Goal: Task Accomplishment & Management: Manage account settings

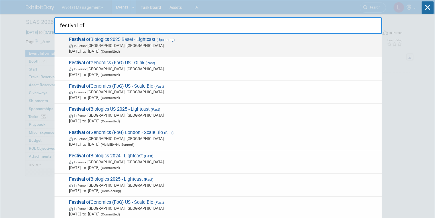
type input "festival of"
click at [120, 50] on span "(Committed)" at bounding box center [110, 52] width 20 height 4
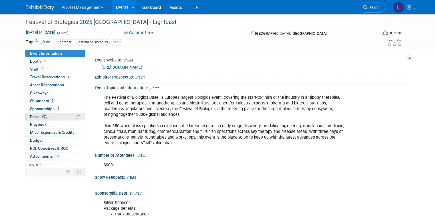
click at [33, 115] on span "Tasks 86%" at bounding box center [38, 117] width 19 height 5
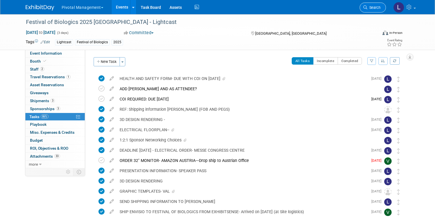
click at [380, 13] on li "Search" at bounding box center [372, 7] width 26 height 14
click at [379, 11] on link "Search" at bounding box center [372, 8] width 26 height 10
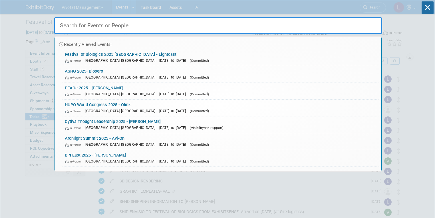
click at [113, 26] on input "text" at bounding box center [218, 25] width 328 height 17
click at [120, 28] on input "text" at bounding box center [218, 25] width 328 height 17
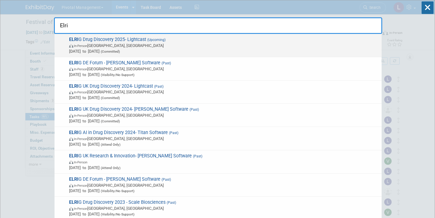
type input "Elri"
click at [109, 38] on span "ELRI G Drug Discovery 2025- Lightcast (Upcoming) In-Person England, United King…" at bounding box center [222, 45] width 311 height 17
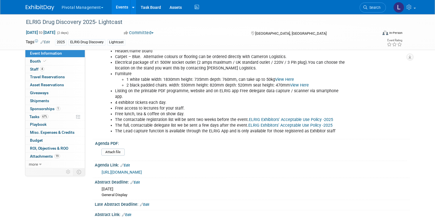
scroll to position [198, 0]
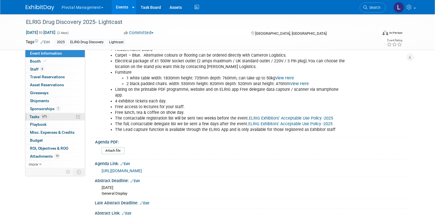
click at [47, 117] on link "67% Tasks 67%" at bounding box center [54, 117] width 59 height 8
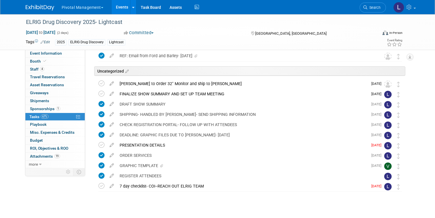
scroll to position [41, 0]
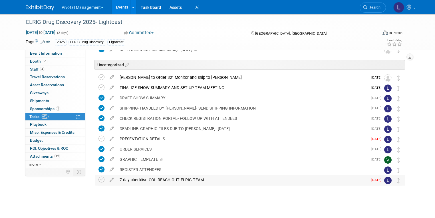
click at [133, 181] on div "7 day checklist- COI--REACH OUT ELRIG TEAM" at bounding box center [242, 180] width 251 height 10
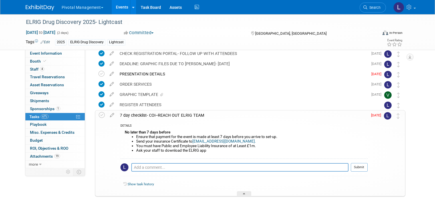
scroll to position [107, 0]
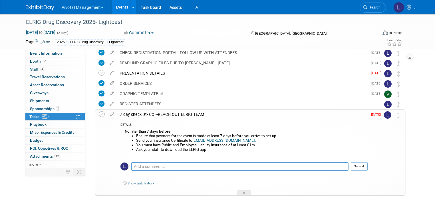
click at [136, 140] on li "Send your insurance Certificate to events@elrig.org." at bounding box center [251, 141] width 231 height 5
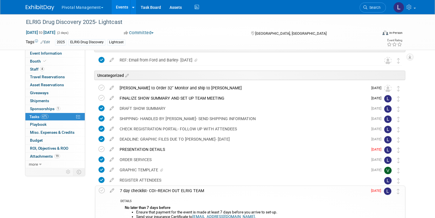
scroll to position [31, 0]
click at [98, 86] on icon at bounding box center [101, 88] width 6 height 6
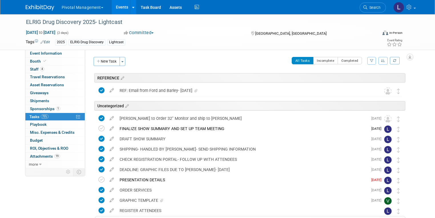
scroll to position [0, 0]
click at [374, 9] on span "Search" at bounding box center [373, 7] width 13 height 4
click at [0, 0] on div "Recently Viewed Events: ELRIG Drug Discovery 2025- Lightcast In-Person England,…" at bounding box center [0, 0] width 0 height 0
click at [374, 9] on span "Search" at bounding box center [373, 7] width 13 height 4
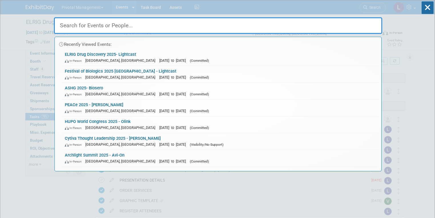
click at [129, 27] on input "text" at bounding box center [218, 25] width 328 height 17
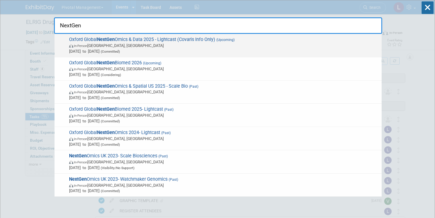
type input "NextGen"
click at [139, 41] on span "Oxford Global NextGen Omics & Data 2025 - Lightcast (Covaris Info Only) (Upcomi…" at bounding box center [222, 45] width 311 height 17
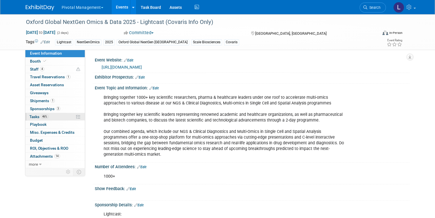
click at [31, 117] on span "Tasks 46%" at bounding box center [38, 117] width 19 height 5
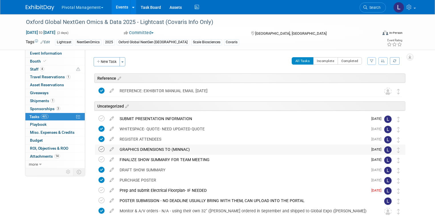
click at [98, 149] on icon at bounding box center [101, 150] width 6 height 6
click at [376, 8] on span "Search" at bounding box center [373, 7] width 13 height 4
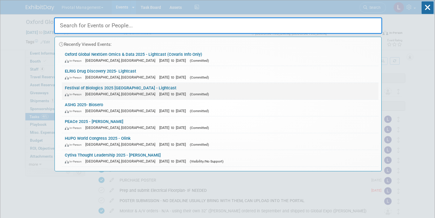
click at [117, 90] on link "Festival of Biologics 2025 Basel - Lightcast In-Person Basel, Switzerland Sep 3…" at bounding box center [220, 91] width 316 height 17
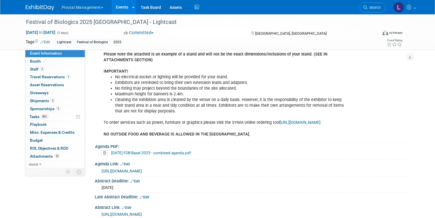
scroll to position [241, 0]
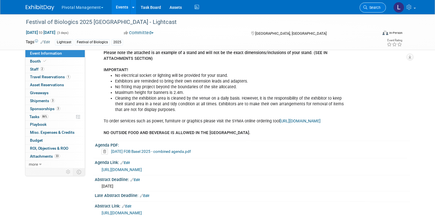
click at [378, 3] on link "Search" at bounding box center [372, 8] width 26 height 10
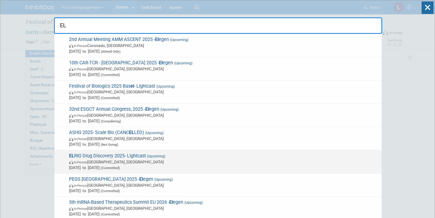
type input "EL"
click at [142, 166] on span "Oct 21, 2025 to Oct 22, 2025 (Committed)" at bounding box center [223, 168] width 309 height 6
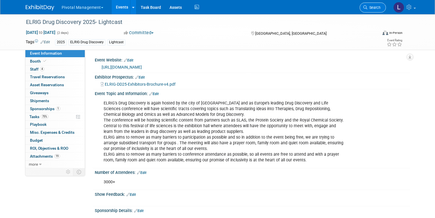
click at [372, 10] on link "Search" at bounding box center [372, 8] width 26 height 10
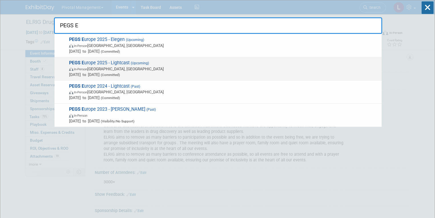
type input "PEGS E"
click at [151, 71] on span "In-Person Lisboa, Portugal" at bounding box center [223, 69] width 309 height 6
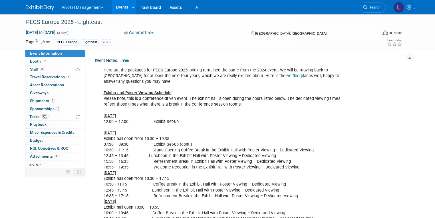
scroll to position [1292, 0]
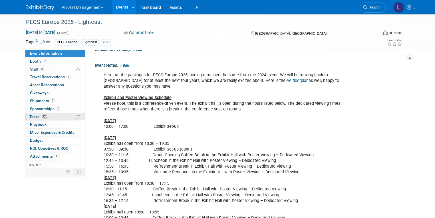
click at [41, 117] on span "50%" at bounding box center [45, 117] width 8 height 4
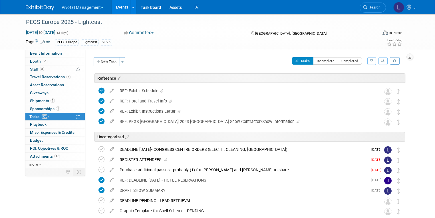
scroll to position [43, 0]
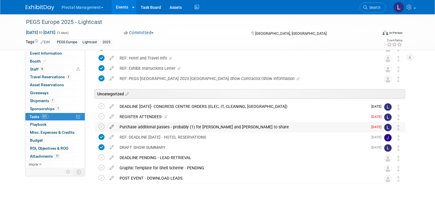
click at [108, 127] on icon at bounding box center [112, 125] width 10 height 7
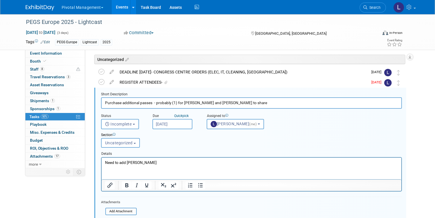
scroll to position [82, 0]
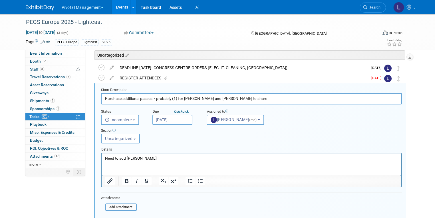
click at [236, 99] on input "Purchase additional passes - probably (1) for [PERSON_NAME] and [PERSON_NAME] t…" at bounding box center [251, 98] width 301 height 11
type input "Purchase additional passes - probably (1) for [PERSON_NAME] and [PERSON_NAME] t…"
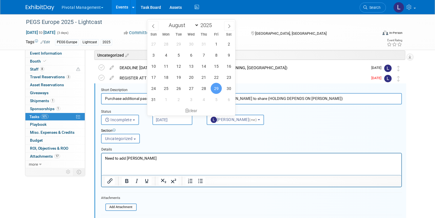
click at [177, 121] on input "[DATE]" at bounding box center [172, 120] width 40 height 10
click at [229, 27] on icon at bounding box center [229, 27] width 2 height 4
select select "8"
click at [218, 63] on span "19" at bounding box center [215, 66] width 11 height 11
type input "[DATE]"
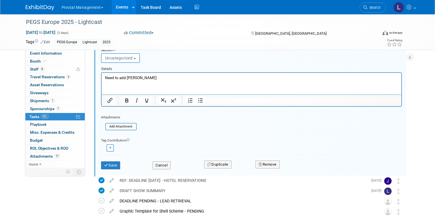
scroll to position [181, 0]
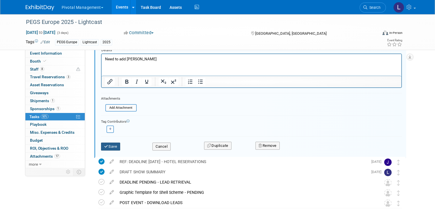
click at [113, 148] on button "Save" at bounding box center [110, 147] width 19 height 8
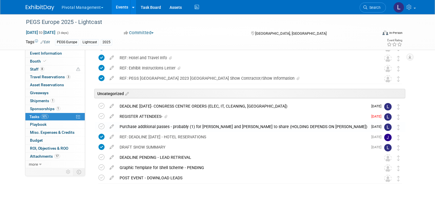
scroll to position [43, 0]
click at [98, 169] on icon at bounding box center [101, 168] width 6 height 6
click at [98, 166] on icon at bounding box center [101, 168] width 6 height 6
click at [107, 116] on icon at bounding box center [112, 115] width 10 height 7
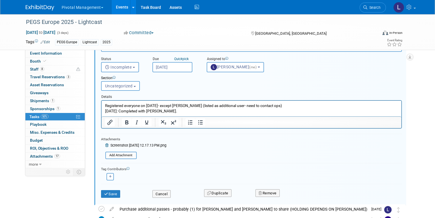
scroll to position [206, 0]
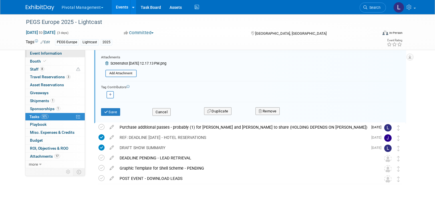
click at [48, 51] on span "Event Information" at bounding box center [46, 53] width 32 height 5
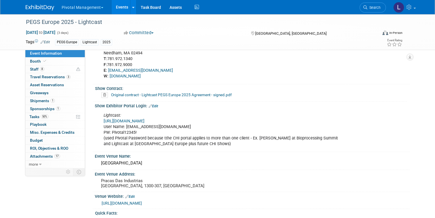
scroll to position [528, 0]
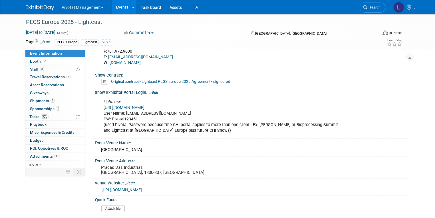
click at [151, 100] on div "Lightcast: https://spex-cii.com/#/login User Name: lpelton@pivotalmgt.com PW: P…" at bounding box center [224, 117] width 249 height 40
click at [142, 106] on link "[URL][DOMAIN_NAME]" at bounding box center [124, 108] width 41 height 5
click at [32, 116] on span "Tasks 69%" at bounding box center [38, 117] width 19 height 5
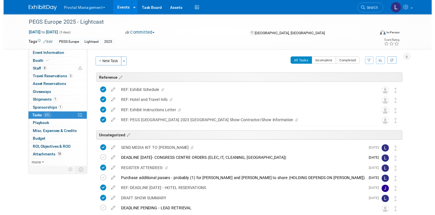
scroll to position [53, 0]
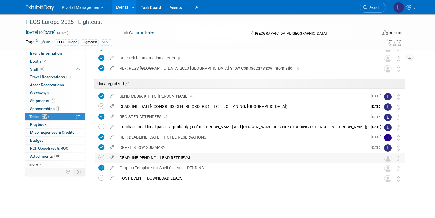
click at [107, 159] on icon at bounding box center [112, 156] width 10 height 7
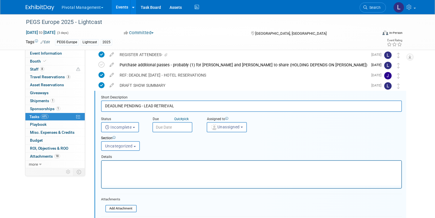
scroll to position [123, 0]
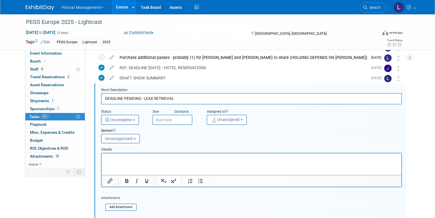
drag, startPoint x: 120, startPoint y: 98, endPoint x: 134, endPoint y: 98, distance: 14.3
click at [135, 100] on input "DEADLINE PENDING - LEAD RETRIEVAL" at bounding box center [251, 98] width 301 height 11
type input "DEADLINE OCTOBER 13 - LEAD RETRIEVAL"
click at [125, 119] on span "Incomplete" at bounding box center [118, 120] width 27 height 5
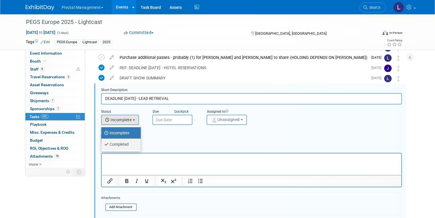
click at [123, 143] on label "Completed" at bounding box center [119, 144] width 31 height 9
click at [102, 143] on input "Completed" at bounding box center [100, 144] width 4 height 4
select select "3"
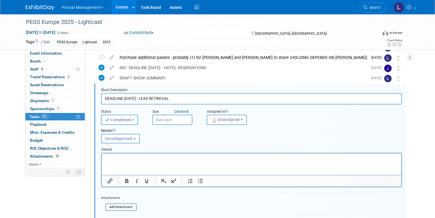
click at [163, 116] on input "text" at bounding box center [172, 120] width 40 height 10
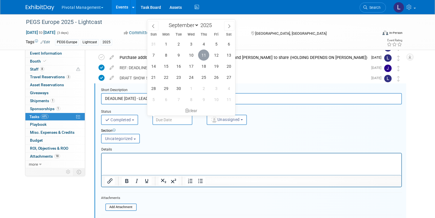
click at [207, 54] on span "11" at bounding box center [203, 55] width 11 height 11
type input "[DATE]"
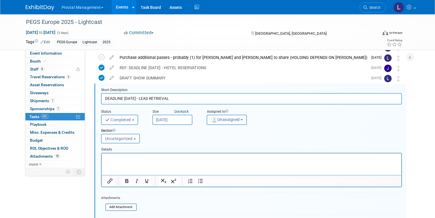
click at [227, 120] on span "Unassigned" at bounding box center [224, 119] width 29 height 5
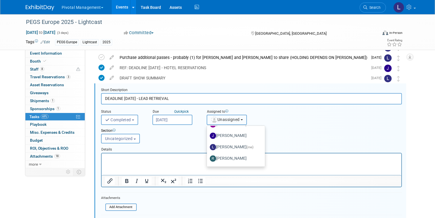
scroll to position [32, 0]
click at [218, 145] on label "[PERSON_NAME] (me)" at bounding box center [234, 146] width 49 height 9
click at [208, 145] on input "[PERSON_NAME] (me)" at bounding box center [206, 146] width 4 height 4
select select "dc5d874d-e65f-4397-9ee7-21f806dbe4f5"
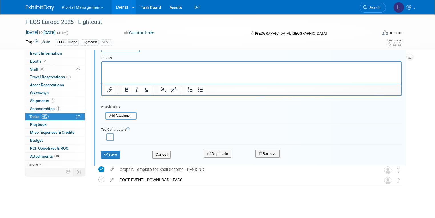
scroll to position [216, 0]
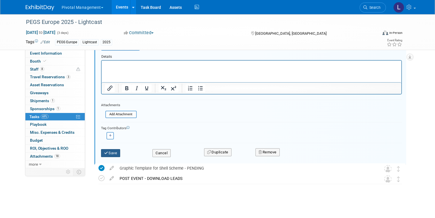
click at [107, 150] on button "Save" at bounding box center [110, 153] width 19 height 8
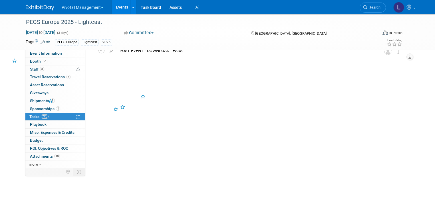
scroll to position [53, 0]
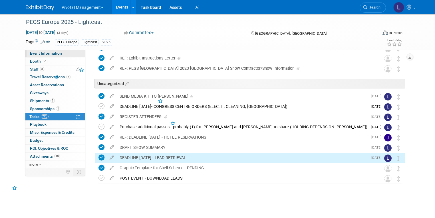
click at [41, 56] on span "Event Information" at bounding box center [46, 53] width 32 height 5
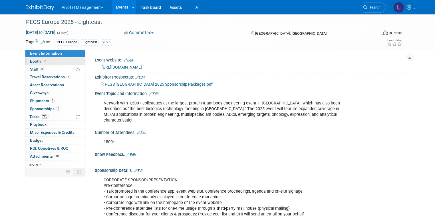
click at [30, 63] on span "Booth" at bounding box center [38, 61] width 17 height 5
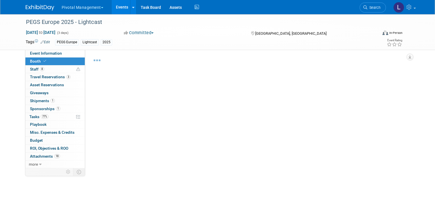
select select "Yes"
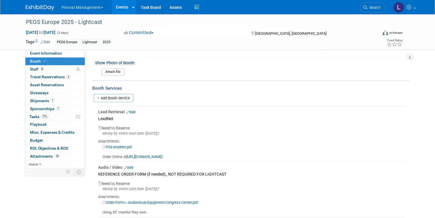
scroll to position [525, 0]
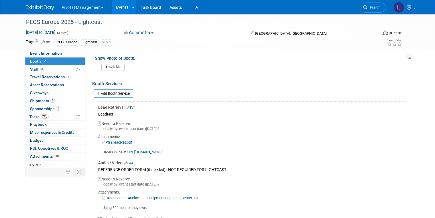
click at [128, 106] on link "Edit" at bounding box center [130, 108] width 9 height 4
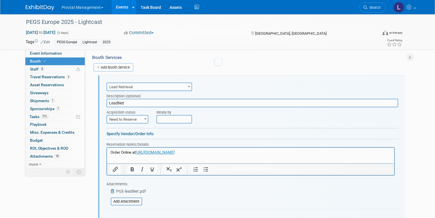
scroll to position [552, 0]
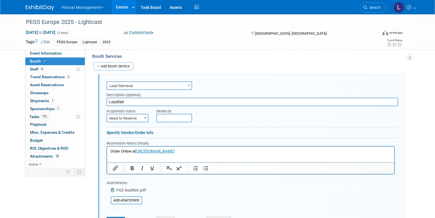
click at [123, 115] on span "Need to Reserve" at bounding box center [127, 119] width 41 height 8
select select "2"
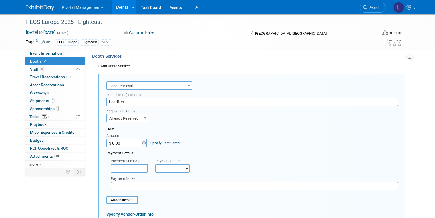
click at [115, 139] on input "$ 0.00" at bounding box center [124, 143] width 36 height 9
type input "$ 350.00"
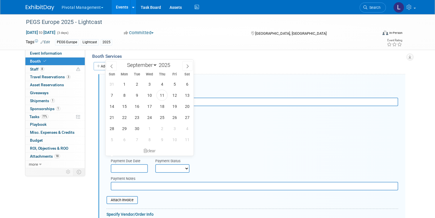
click at [127, 165] on input "text" at bounding box center [129, 169] width 37 height 9
click at [162, 95] on span "11" at bounding box center [161, 95] width 11 height 11
type input "[DATE]"
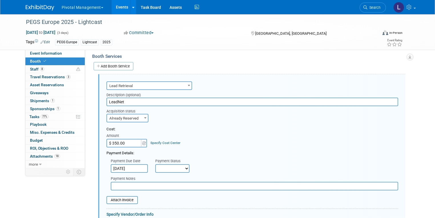
click at [168, 165] on select "Not Paid Yet Partially Paid Paid in Full" at bounding box center [172, 169] width 34 height 9
select select "1"
click at [155, 165] on select "Not Paid Yet Partially Paid Paid in Full" at bounding box center [172, 169] width 34 height 9
click at [139, 182] on input "text" at bounding box center [254, 186] width 287 height 9
type input "Scott's Company Master"
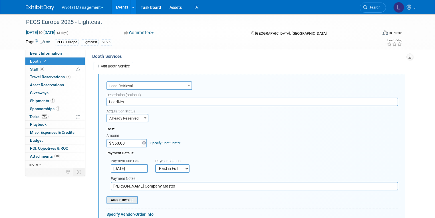
click at [123, 196] on div "Attach Invoice" at bounding box center [121, 200] width 31 height 8
click at [122, 197] on input "file" at bounding box center [103, 200] width 68 height 7
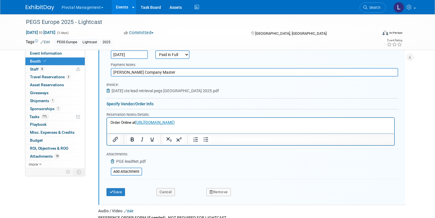
scroll to position [668, 0]
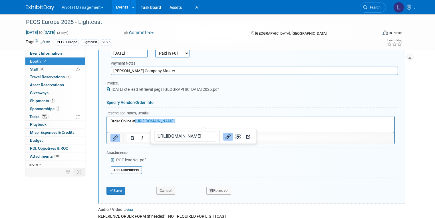
click at [236, 124] on p "Order Online at http://www.intheorious.com/LG/CHI279﻿" at bounding box center [250, 121] width 280 height 5
click at [236, 123] on p "Order Online at http://www.intheorious.com/LG/CHI279﻿" at bounding box center [250, 121] width 280 height 5
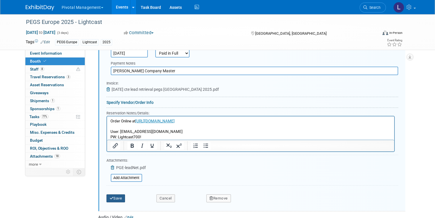
click at [113, 195] on button "Save" at bounding box center [115, 199] width 19 height 8
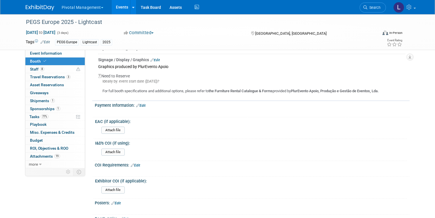
scroll to position [898, 0]
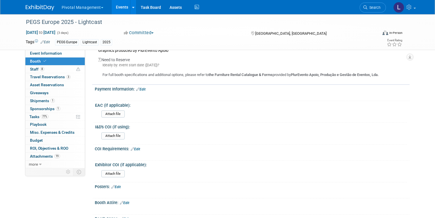
click at [116, 185] on link "Edit" at bounding box center [115, 187] width 9 height 4
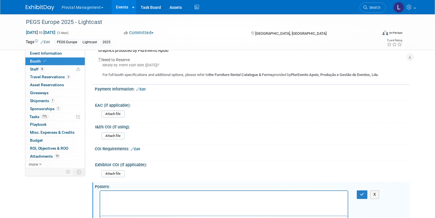
scroll to position [0, 0]
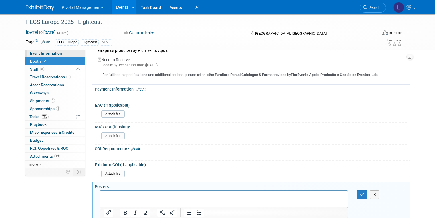
click at [49, 53] on span "Event Information" at bounding box center [46, 53] width 32 height 5
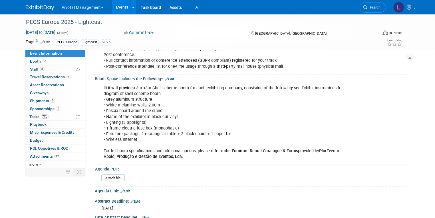
scroll to position [392, 0]
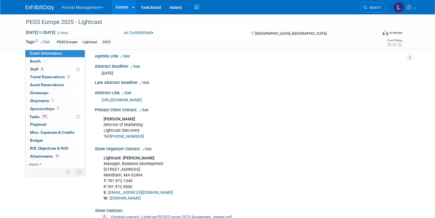
drag, startPoint x: 183, startPoint y: 93, endPoint x: 95, endPoint y: 91, distance: 87.8
click at [99, 96] on div "[URL][DOMAIN_NAME]" at bounding box center [252, 100] width 306 height 8
copy link "[URL][DOMAIN_NAME]"
click at [30, 61] on span "Booth" at bounding box center [38, 61] width 17 height 5
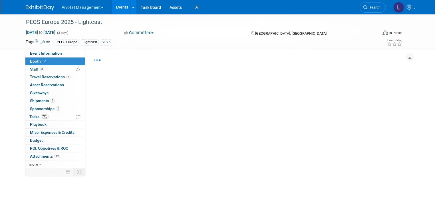
select select "Yes"
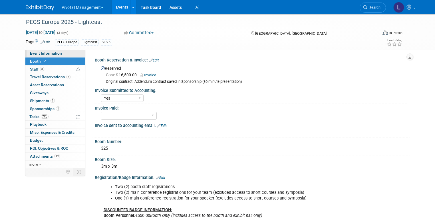
click at [48, 52] on span "Event Information" at bounding box center [46, 53] width 32 height 5
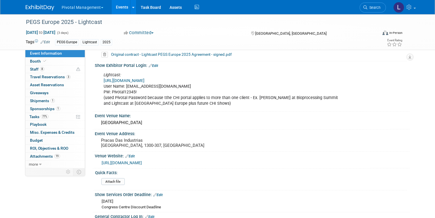
scroll to position [557, 0]
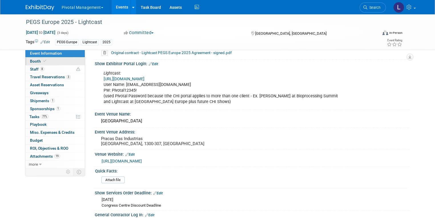
click at [40, 63] on link "Booth" at bounding box center [54, 62] width 59 height 8
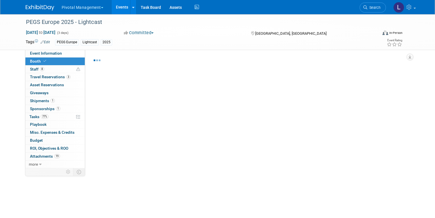
select select "Yes"
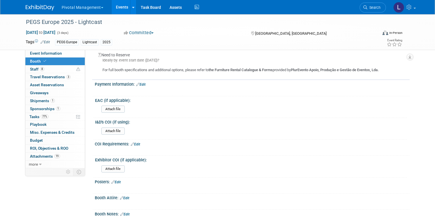
scroll to position [904, 0]
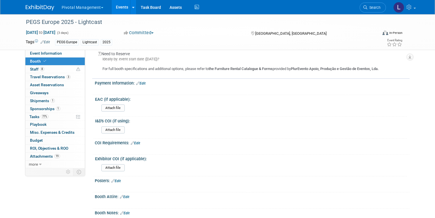
click at [116, 179] on link "Edit" at bounding box center [115, 181] width 9 height 4
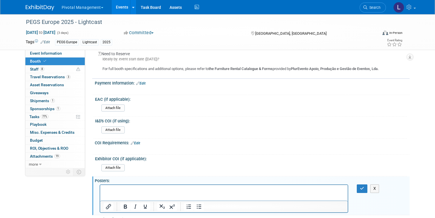
scroll to position [0, 0]
click at [204, 186] on html "﻿https://www.pegsummiteurope.com/posters" at bounding box center [224, 189] width 248 height 8
click at [364, 187] on icon "button" at bounding box center [362, 189] width 4 height 4
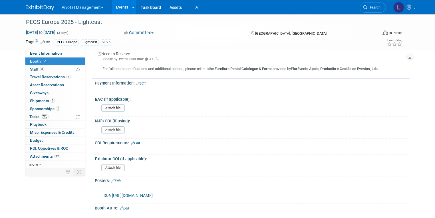
click at [115, 179] on link "Edit" at bounding box center [115, 181] width 9 height 4
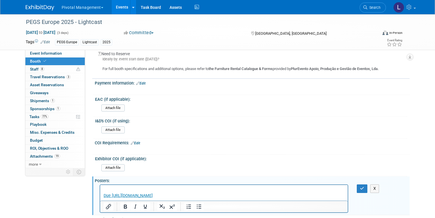
click at [112, 196] on link "Due https://www.pegsummiteurope.com/posters" at bounding box center [127, 196] width 49 height 5
click at [134, 188] on p "﻿ https://www.pegsummiteurope.com/posters" at bounding box center [223, 193] width 241 height 11
click at [364, 187] on icon "button" at bounding box center [362, 189] width 4 height 4
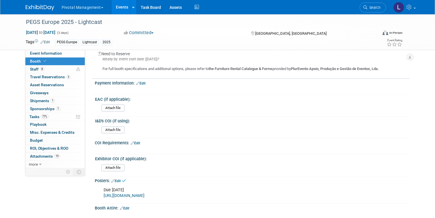
click at [144, 194] on link "[URL][DOMAIN_NAME]" at bounding box center [124, 196] width 41 height 5
click at [113, 179] on link "Edit" at bounding box center [115, 181] width 9 height 4
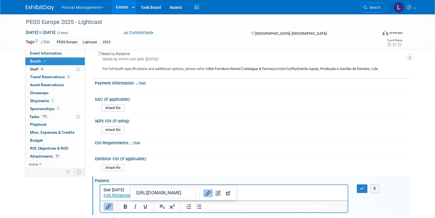
click at [211, 197] on p "Due October 10 https://www.pegsummiteurope.com/posters" at bounding box center [223, 193] width 241 height 11
click at [274, 193] on p "Due October 10 https://www.pegsummiteurope.com/posters﻿" at bounding box center [223, 193] width 241 height 11
click at [280, 191] on p "Due October 10 https://www.pegsummiteurope.com/posters﻿" at bounding box center [223, 193] width 241 height 11
click at [267, 198] on p "Due October 10 https://www.pegsummiteurope.com/posters﻿" at bounding box center [223, 193] width 241 height 11
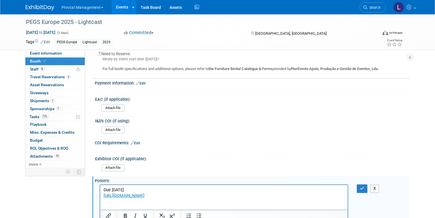
scroll to position [1022, 0]
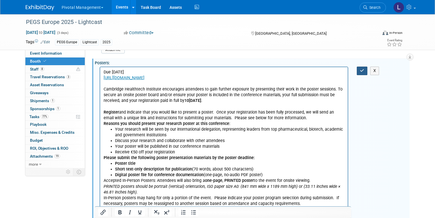
click at [364, 69] on icon "button" at bounding box center [362, 71] width 4 height 4
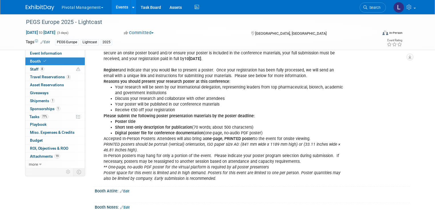
scroll to position [998, 0]
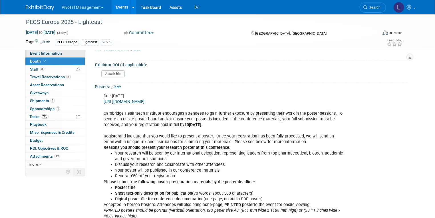
click at [57, 55] on link "Event Information" at bounding box center [54, 54] width 59 height 8
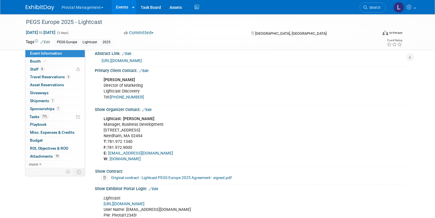
scroll to position [435, 0]
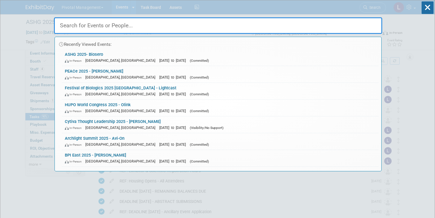
click at [169, 20] on input "text" at bounding box center [218, 25] width 328 height 17
type input "PEGS"
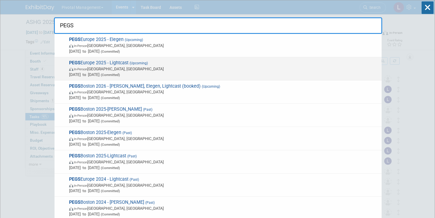
click at [119, 69] on span "In-Person [GEOGRAPHIC_DATA], [GEOGRAPHIC_DATA]" at bounding box center [223, 69] width 309 height 6
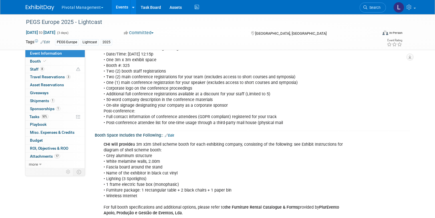
click at [29, 115] on span "Tasks 50%" at bounding box center [38, 117] width 19 height 5
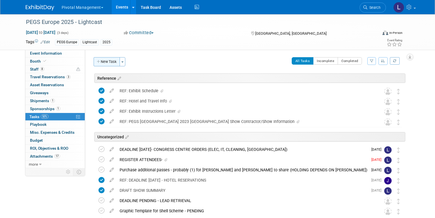
click at [97, 62] on icon "button" at bounding box center [99, 62] width 4 height 4
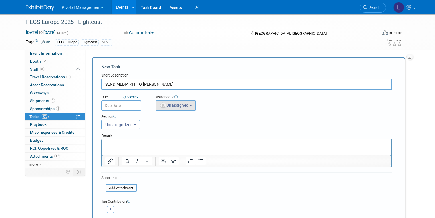
type input "SEND MEDIA KIT TO [PERSON_NAME]"
click at [163, 102] on button "Unassigned" at bounding box center [175, 106] width 40 height 10
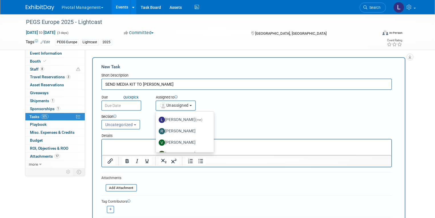
scroll to position [45, 0]
click at [183, 118] on label "[PERSON_NAME] (me)" at bounding box center [183, 119] width 49 height 9
click at [157, 118] on input "[PERSON_NAME] (me)" at bounding box center [155, 119] width 4 height 4
select select "dc5d874d-e65f-4397-9ee7-21f806dbe4f5"
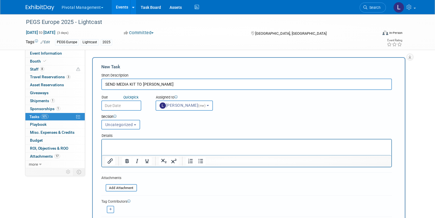
scroll to position [21, 0]
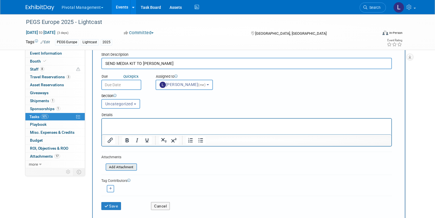
click at [125, 166] on input "file" at bounding box center [102, 167] width 68 height 7
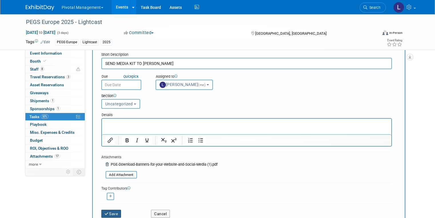
click at [105, 212] on button "Save" at bounding box center [111, 214] width 20 height 8
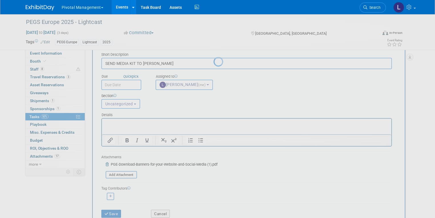
scroll to position [0, 0]
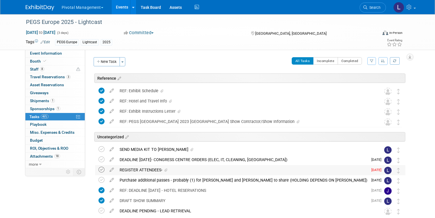
click at [98, 172] on icon at bounding box center [101, 170] width 6 height 6
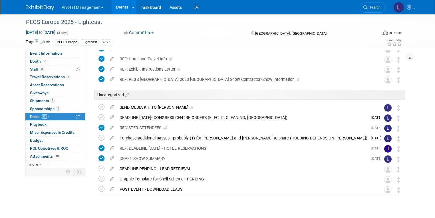
scroll to position [53, 0]
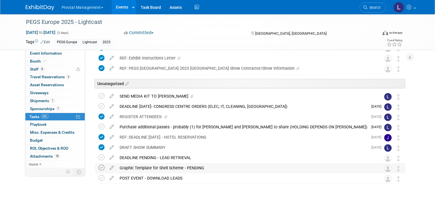
click at [98, 169] on icon at bounding box center [101, 168] width 6 height 6
click at [33, 52] on span "Event Information" at bounding box center [46, 53] width 32 height 5
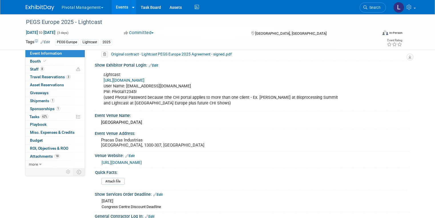
scroll to position [573, 0]
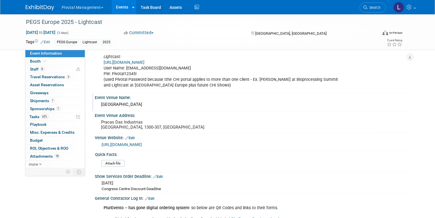
drag, startPoint x: 93, startPoint y: 99, endPoint x: 158, endPoint y: 98, distance: 65.3
click at [158, 100] on div "[GEOGRAPHIC_DATA]" at bounding box center [252, 104] width 315 height 9
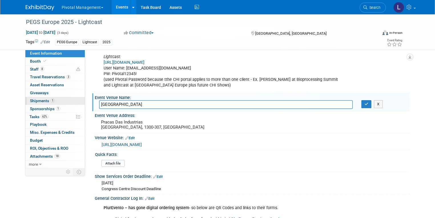
drag, startPoint x: 155, startPoint y: 98, endPoint x: 77, endPoint y: 100, distance: 77.3
click at [77, 100] on div "Event Information Event Info Booth Booth 8 Staff 8 Staff 3 Travel Reservations …" at bounding box center [217, 222] width 392 height 1562
click at [34, 62] on span "Booth" at bounding box center [38, 61] width 17 height 5
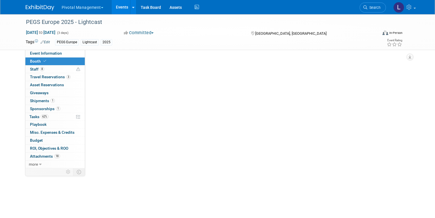
select select "Yes"
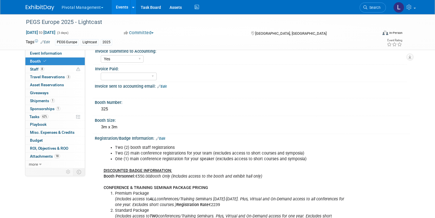
scroll to position [32, 0]
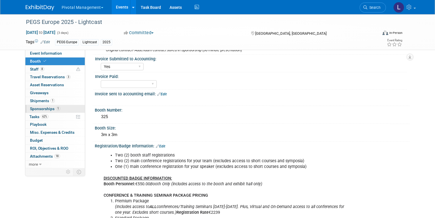
click at [46, 108] on span "Sponsorships 1" at bounding box center [45, 109] width 30 height 5
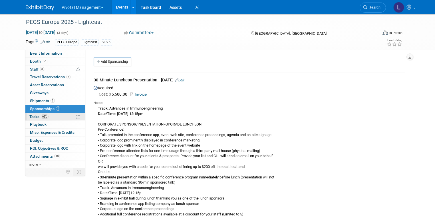
drag, startPoint x: 20, startPoint y: 118, endPoint x: 24, endPoint y: 115, distance: 5.0
click at [25, 118] on div "Event Information Event Info Booth Booth 8 Staff 8 Staff 3 Travel Reservations …" at bounding box center [55, 109] width 60 height 119
click at [29, 115] on span "Tasks 62%" at bounding box center [38, 117] width 19 height 5
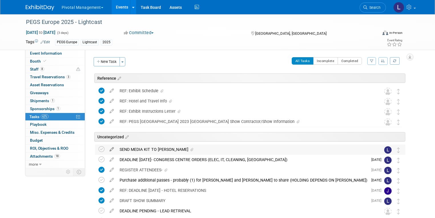
click at [107, 151] on icon at bounding box center [112, 148] width 10 height 7
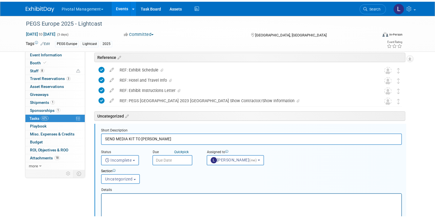
scroll to position [61, 0]
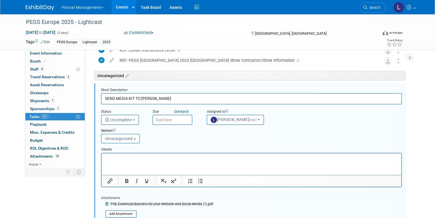
click at [127, 155] on html at bounding box center [250, 157] width 299 height 8
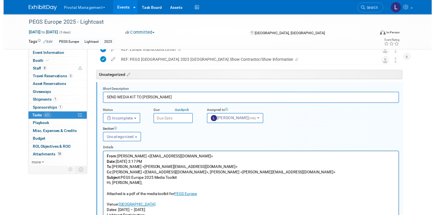
scroll to position [84, 0]
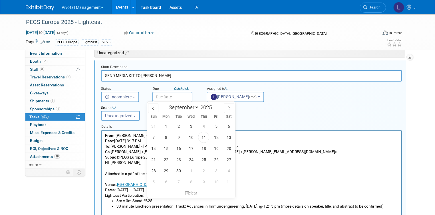
click at [165, 97] on input "text" at bounding box center [172, 97] width 40 height 10
click at [206, 137] on span "11" at bounding box center [203, 137] width 11 height 11
type input "[DATE]"
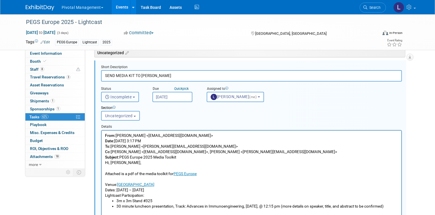
click at [114, 97] on span "Incomplete" at bounding box center [118, 97] width 27 height 5
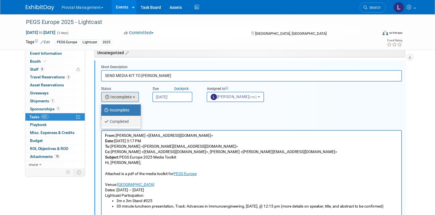
click at [113, 119] on label "Completed" at bounding box center [119, 121] width 31 height 9
click at [102, 119] on input "Completed" at bounding box center [100, 121] width 4 height 4
select select "3"
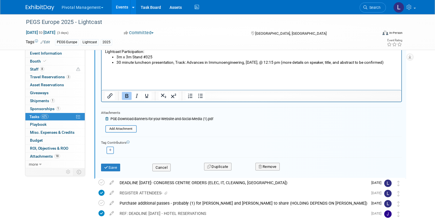
scroll to position [253, 0]
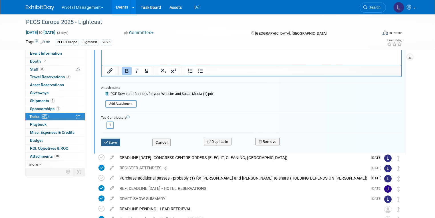
click at [112, 143] on button "Save" at bounding box center [110, 143] width 19 height 8
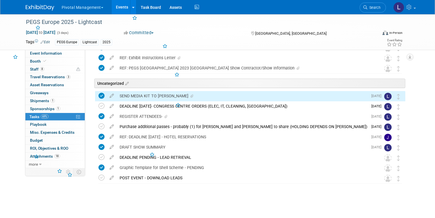
scroll to position [53, 0]
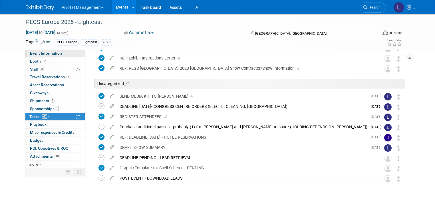
click at [37, 55] on span "Event Information" at bounding box center [46, 53] width 32 height 5
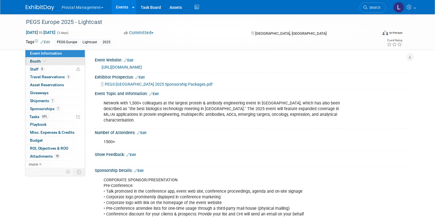
click at [43, 61] on icon at bounding box center [44, 61] width 3 height 3
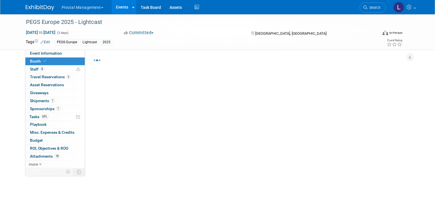
select select "Yes"
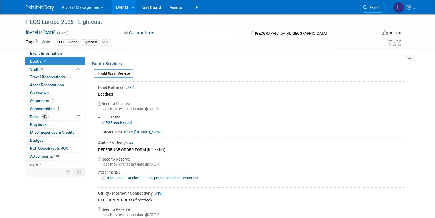
scroll to position [559, 0]
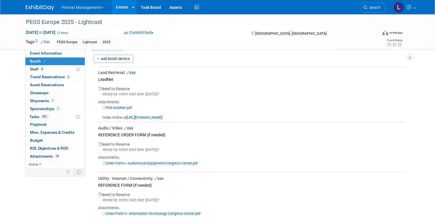
click at [140, 115] on link "[URL][DOMAIN_NAME]" at bounding box center [144, 117] width 36 height 4
click at [127, 127] on link "Edit" at bounding box center [128, 129] width 9 height 4
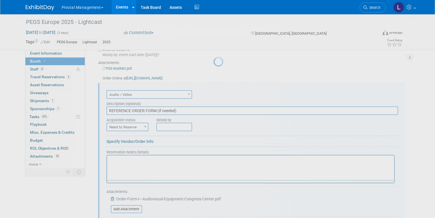
scroll to position [608, 0]
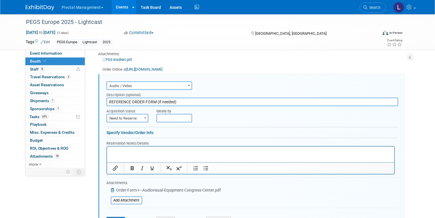
drag, startPoint x: 185, startPoint y: 92, endPoint x: 158, endPoint y: 92, distance: 27.1
click at [158, 98] on input "REFERENCE ORDER FORM (if needed)" at bounding box center [251, 102] width 291 height 9
click at [196, 98] on input "REFERENCE ORDER FORM (if needed)" at bounding box center [251, 102] width 291 height 9
type input "REFERENCE ORDER FORM (if needed)_ NOT REQUIRED FOR LIGHTCAST"
click at [116, 155] on html at bounding box center [250, 151] width 287 height 8
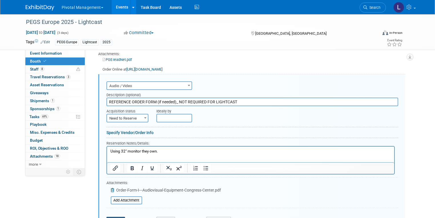
click at [113, 217] on button "Save" at bounding box center [115, 221] width 19 height 8
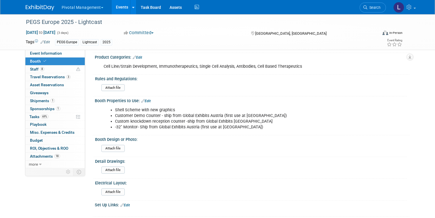
scroll to position [361, 0]
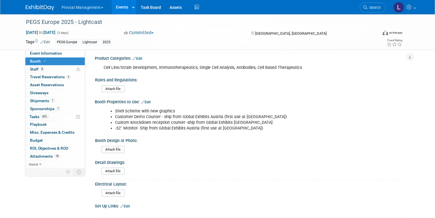
click at [144, 100] on link "Edit" at bounding box center [145, 102] width 9 height 4
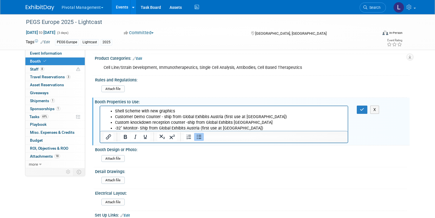
scroll to position [0, 0]
drag, startPoint x: 158, startPoint y: 129, endPoint x: 200, endPoint y: 129, distance: 42.2
click at [200, 129] on li "-32" Monitor- Ship from Global Exhibits Austria (first use at [GEOGRAPHIC_DATA])" at bounding box center [230, 129] width 230 height 6
click at [362, 106] on button "button" at bounding box center [361, 110] width 11 height 8
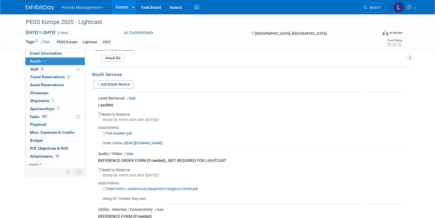
scroll to position [541, 0]
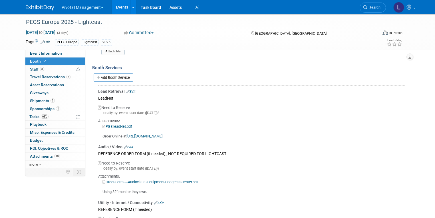
click at [121, 125] on link "PGE-leadNet.pdf" at bounding box center [116, 127] width 29 height 4
click at [367, 6] on icon at bounding box center [365, 7] width 4 height 4
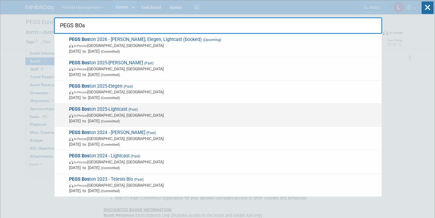
type input "PEGS BOs"
click at [144, 111] on span "PEGS Bos ton 2025-Lightcast (Past) In-Person [GEOGRAPHIC_DATA], [GEOGRAPHIC_DAT…" at bounding box center [222, 115] width 311 height 17
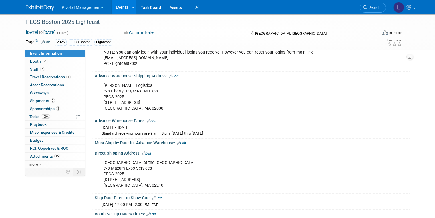
scroll to position [754, 0]
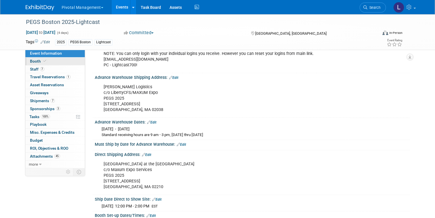
click at [41, 62] on span "Booth" at bounding box center [38, 61] width 17 height 5
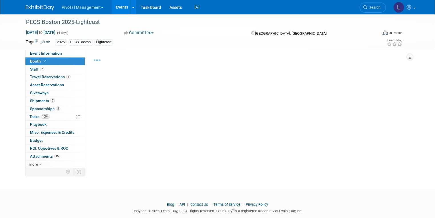
select select "Yes"
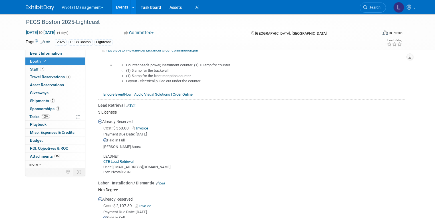
scroll to position [642, 0]
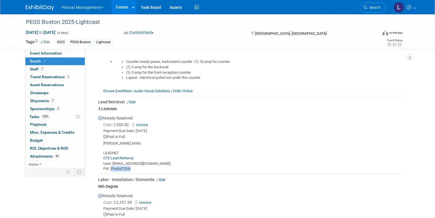
drag, startPoint x: 129, startPoint y: 160, endPoint x: 106, endPoint y: 161, distance: 23.7
click at [106, 161] on div "LEADNET CTE Lead Retrieval User: lpelton@pivotalmgt.com PW: Pivotal1234!" at bounding box center [251, 159] width 307 height 26
copy div "Pivotal1234!"
click at [129, 161] on div "LEADNET CTE Lead Retrieval User: lpelton@pivotalmgt.com PW: Pivotal1234!" at bounding box center [251, 159] width 307 height 26
click at [124, 156] on link "CTE Lead Retrieval" at bounding box center [118, 158] width 30 height 4
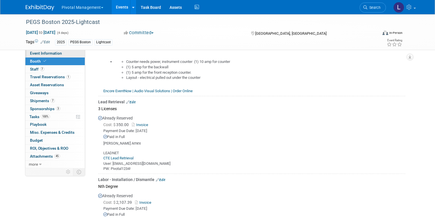
click at [50, 54] on span "Event Information" at bounding box center [46, 53] width 32 height 5
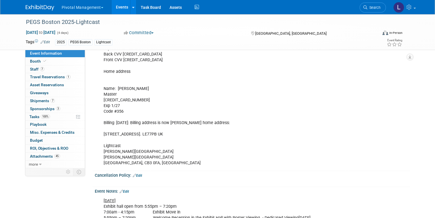
scroll to position [1211, 0]
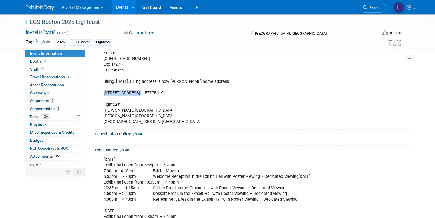
drag, startPoint x: 98, startPoint y: 87, endPoint x: 133, endPoint y: 91, distance: 34.7
click at [133, 91] on div "Name: Scott Brouilette 5563 1409 6604 3335 Exp 1/27 Code #356 Billing: Lightcas…" at bounding box center [224, 19] width 249 height 218
copy div "22 Babington Road"
click at [194, 103] on div "Name: Scott Brouilette 5563 1409 6604 3335 Exp 1/27 Code #356 Billing: Lightcas…" at bounding box center [224, 19] width 249 height 218
drag, startPoint x: 167, startPoint y: 89, endPoint x: 182, endPoint y: 90, distance: 14.9
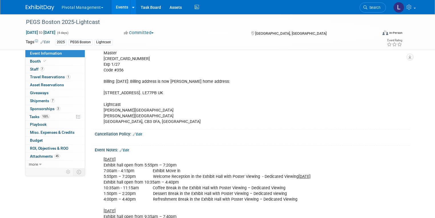
click at [182, 90] on div "Name: Scott Brouilette 5563 1409 6604 3335 Exp 1/27 Code #356 Billing: Lightcas…" at bounding box center [224, 19] width 249 height 218
copy div "LE77PB"
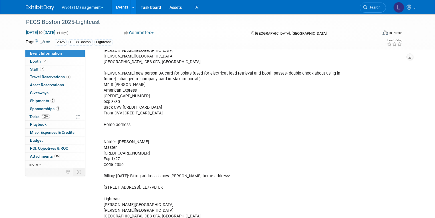
scroll to position [1144, 0]
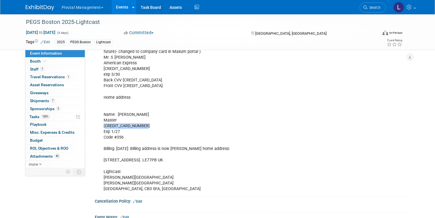
drag, startPoint x: 100, startPoint y: 123, endPoint x: 138, endPoint y: 123, distance: 38.5
click at [138, 123] on div "Name: Scott Brouilette 5563 1409 6604 3335 Exp 1/27 Code #356 Billing: Lightcas…" at bounding box center [224, 86] width 249 height 218
click at [123, 121] on div "Name: Scott Brouilette 5563 1409 6604 3335 Exp 1/27 Code #356 Billing: Lightcas…" at bounding box center [224, 86] width 249 height 218
drag, startPoint x: 98, startPoint y: 122, endPoint x: 145, endPoint y: 123, distance: 47.4
click at [145, 124] on div "Name: Scott Brouilette 5563 1409 6604 3335 Exp 1/27 Code #356 Billing: Lightcas…" at bounding box center [224, 86] width 249 height 218
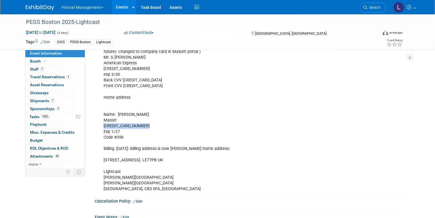
copy div "[CREDIT_CARD_NUMBER]"
drag, startPoint x: 112, startPoint y: 134, endPoint x: 124, endPoint y: 135, distance: 12.0
click at [124, 134] on div "Name: Scott Brouilette 5563 1409 6604 3335 Exp 1/27 Code #356 Billing: Lightcas…" at bounding box center [224, 86] width 249 height 218
copy div "356"
drag, startPoint x: 98, startPoint y: 122, endPoint x: 141, endPoint y: 122, distance: 43.3
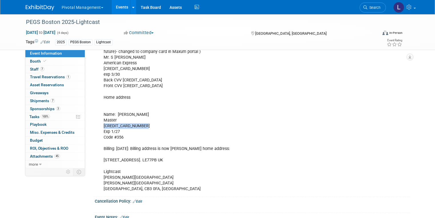
click at [141, 122] on div "Name: Scott Brouilette 5563 1409 6604 3335 Exp 1/27 Code #356 Billing: Lightcas…" at bounding box center [224, 86] width 249 height 218
copy div "[CREDIT_CARD_NUMBER]"
